Goal: Task Accomplishment & Management: Manage account settings

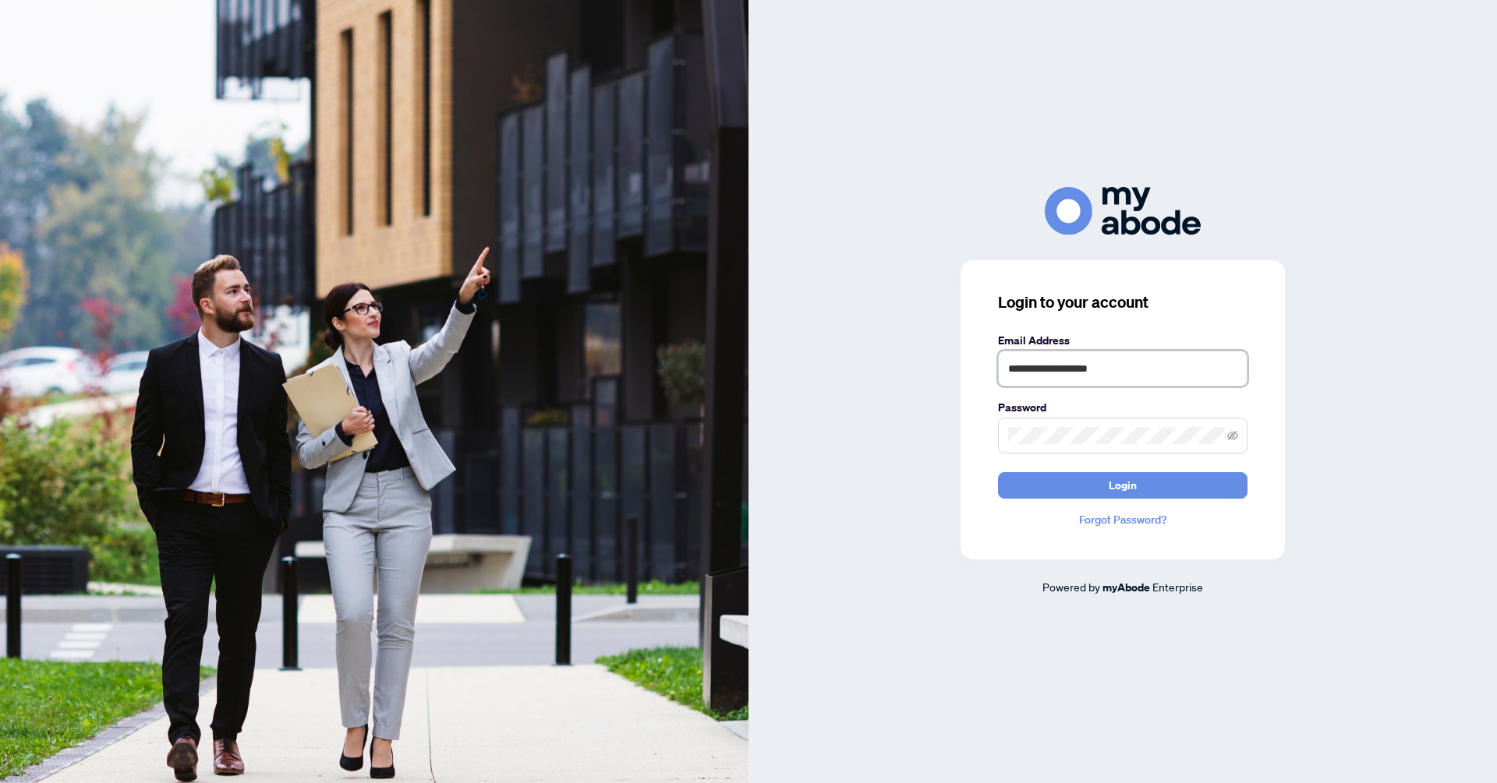
click at [1108, 373] on input "**********" at bounding box center [1122, 369] width 249 height 36
type input "**********"
click at [1098, 485] on button "Login" at bounding box center [1122, 485] width 249 height 27
